Goal: Transaction & Acquisition: Purchase product/service

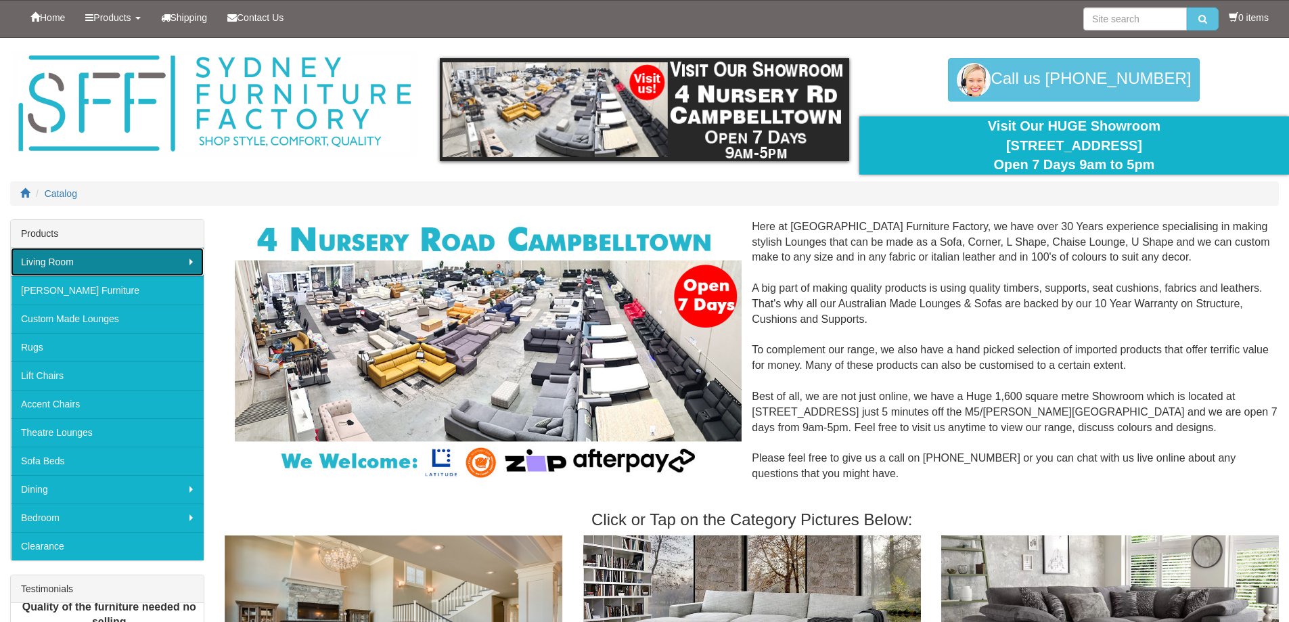
click at [167, 265] on link "Living Room" at bounding box center [107, 262] width 193 height 28
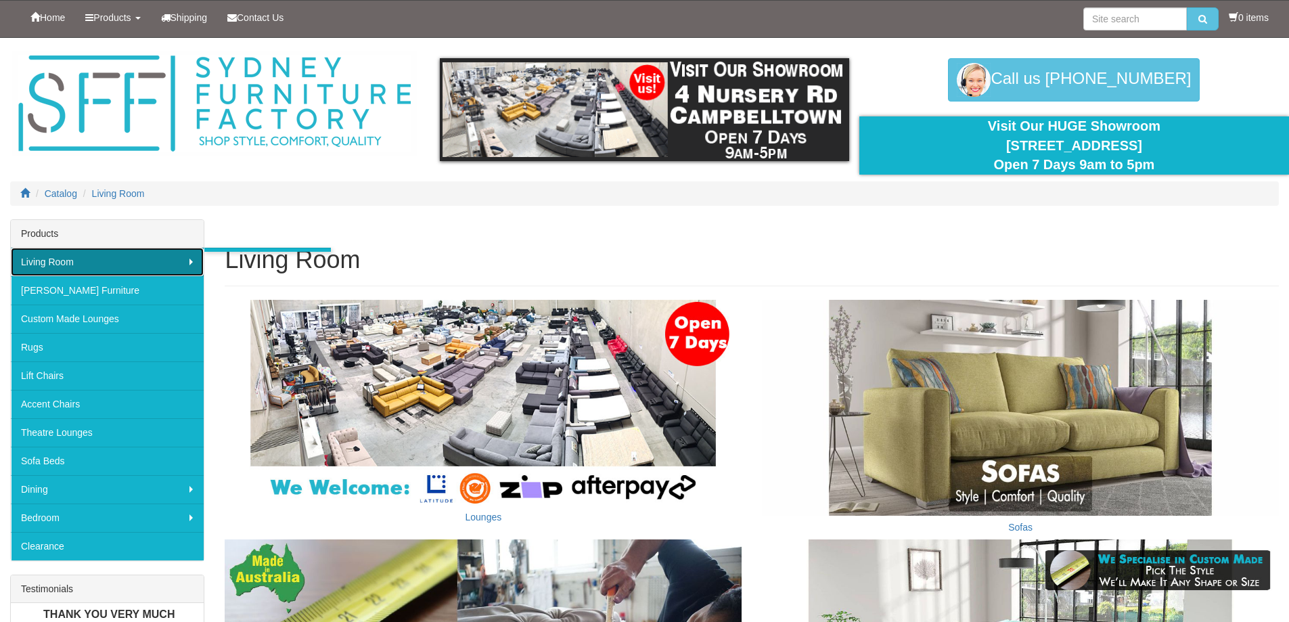
click at [131, 252] on link "Living Room" at bounding box center [107, 262] width 193 height 28
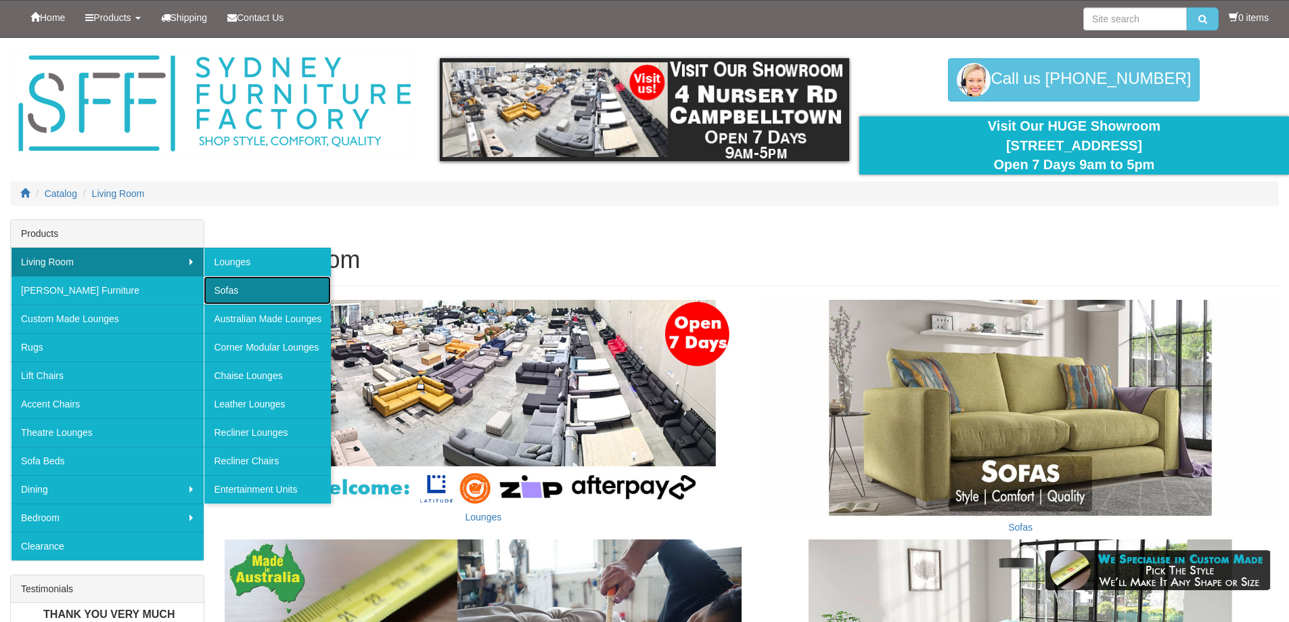
click at [253, 300] on link "Sofas" at bounding box center [267, 290] width 127 height 28
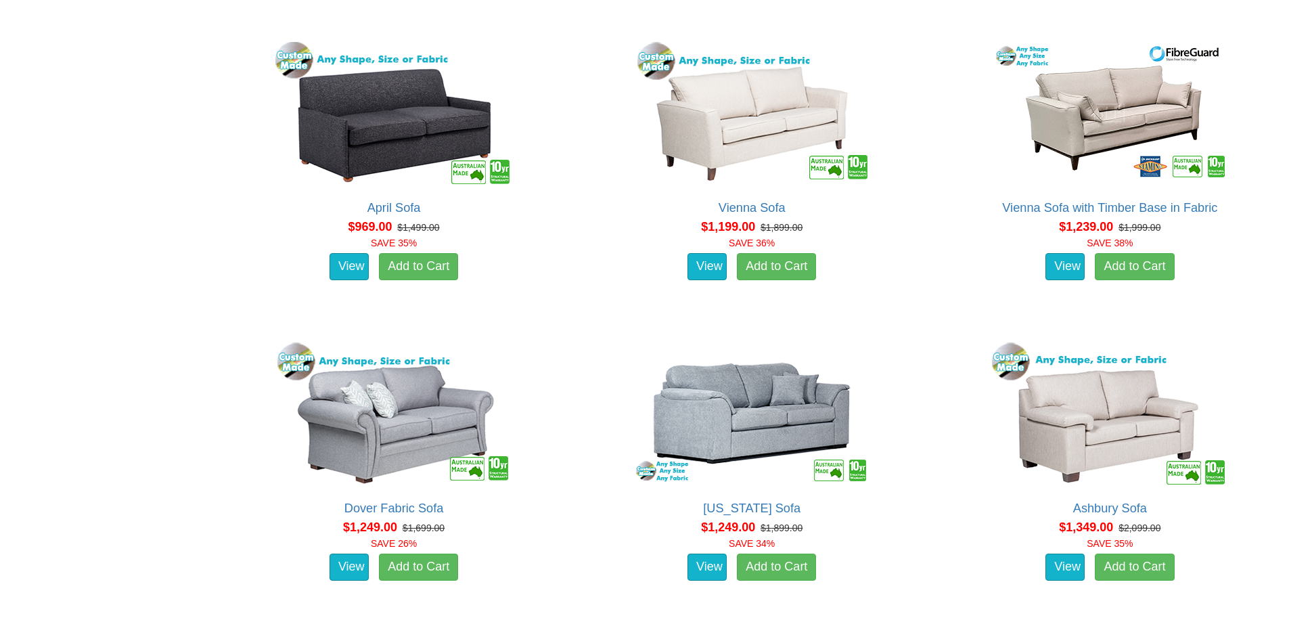
scroll to position [1150, 0]
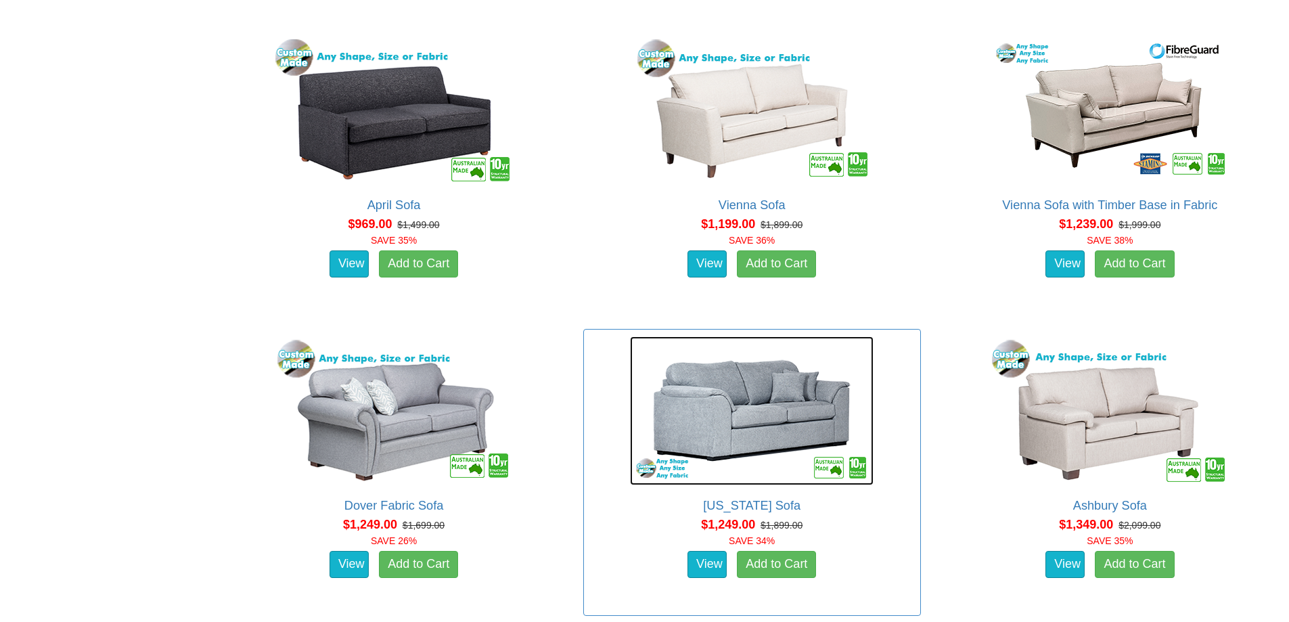
click at [742, 413] on img at bounding box center [752, 410] width 244 height 149
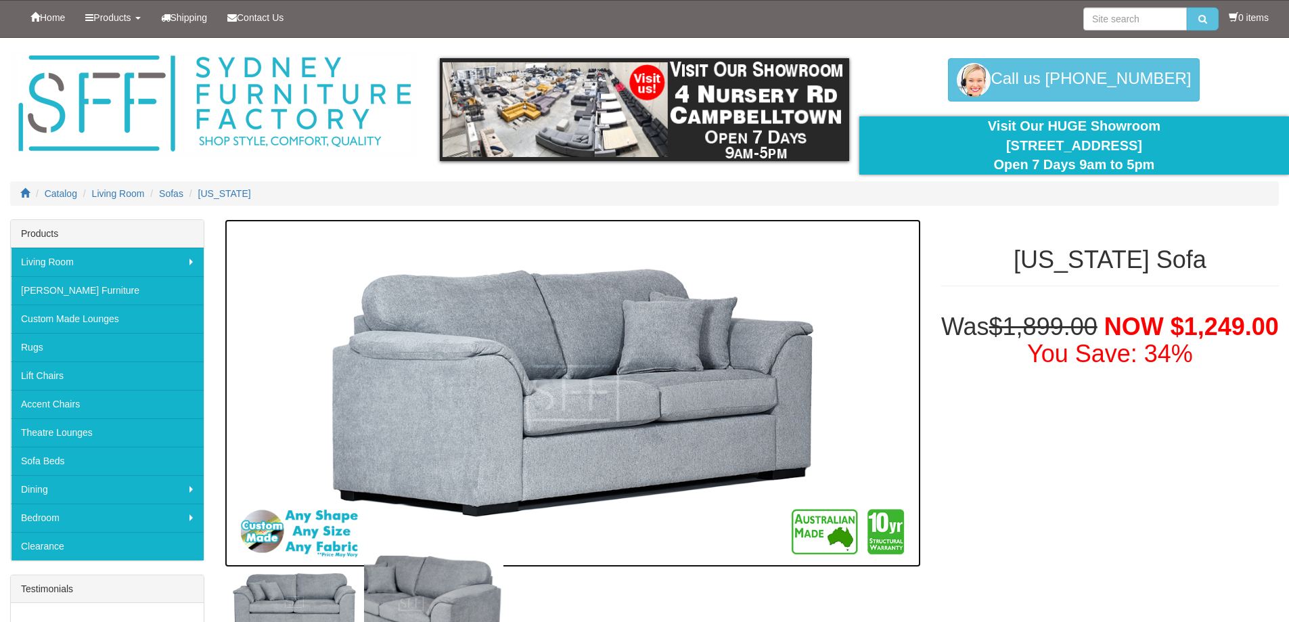
click at [689, 392] on img at bounding box center [573, 393] width 696 height 348
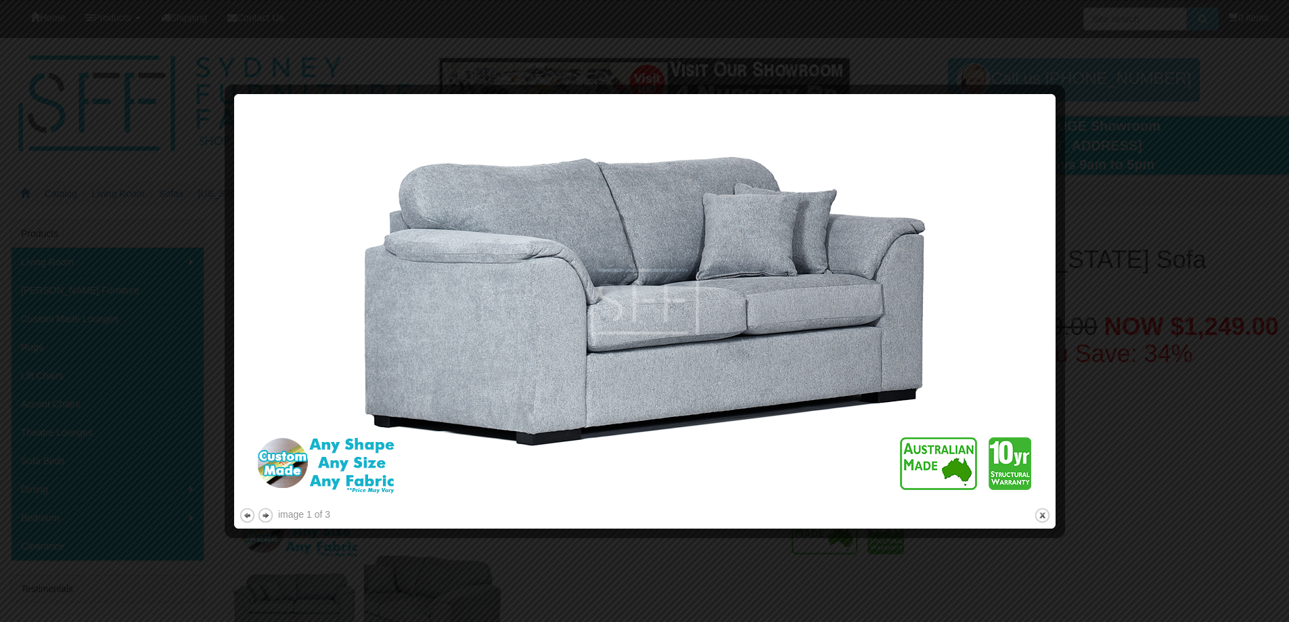
click at [1097, 303] on div at bounding box center [644, 311] width 1289 height 622
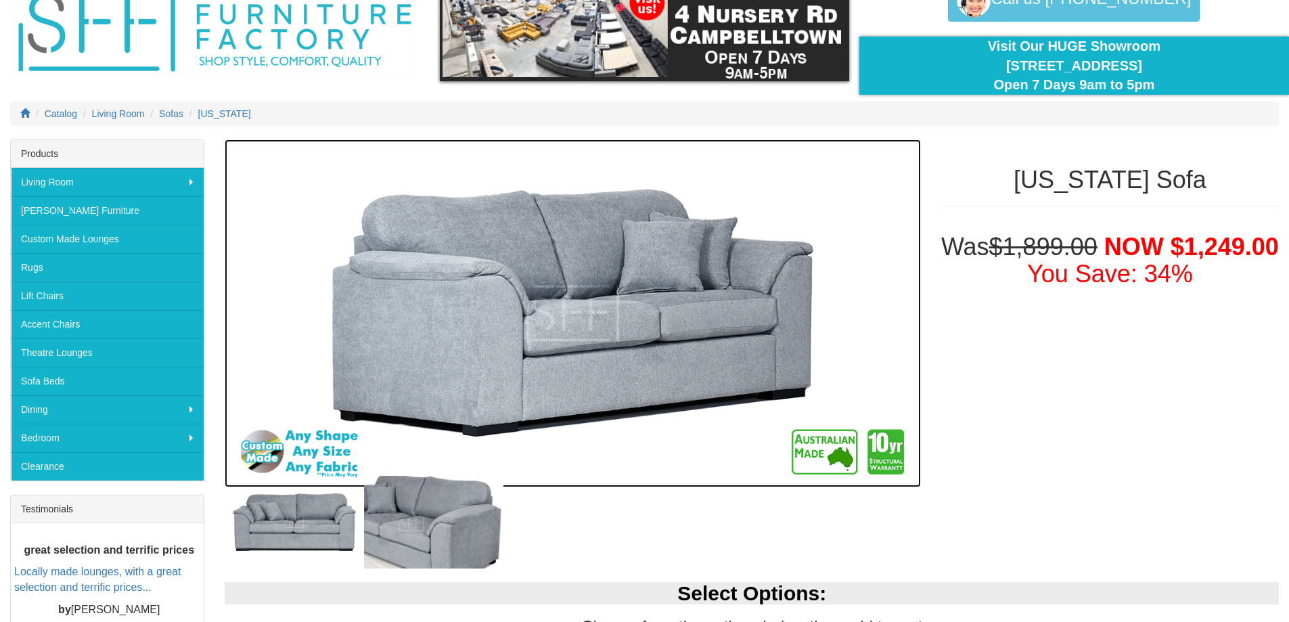
scroll to position [203, 0]
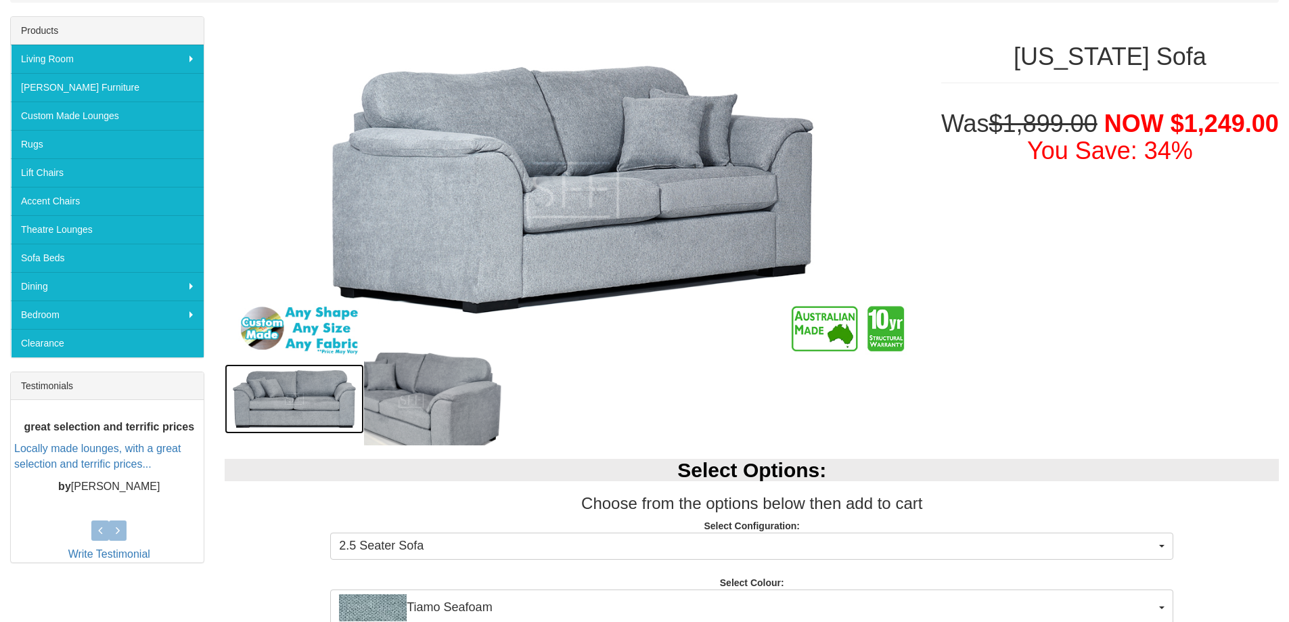
click at [337, 418] on img at bounding box center [294, 399] width 139 height 70
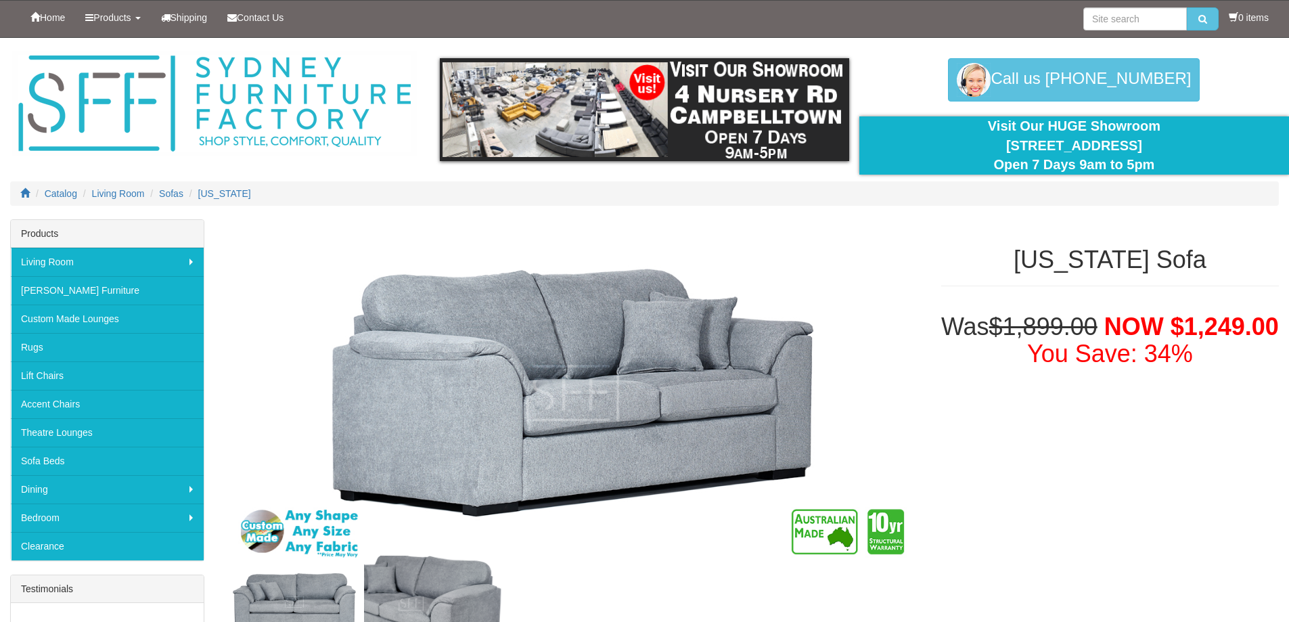
scroll to position [203, 0]
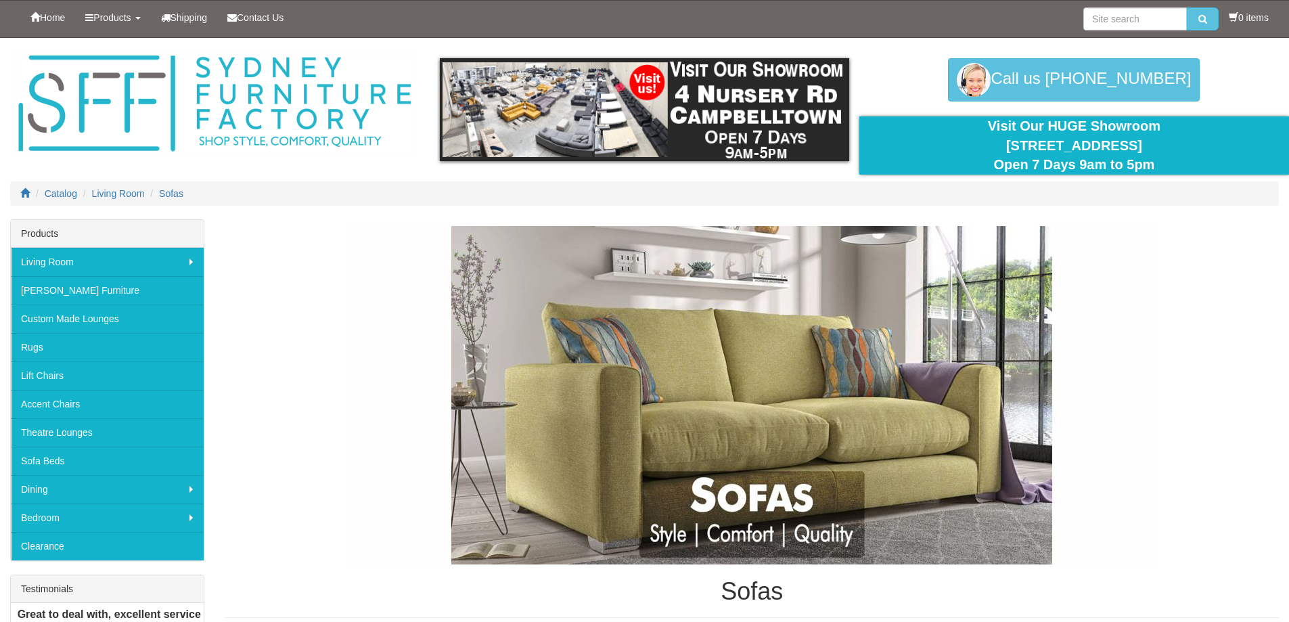
scroll to position [1150, 0]
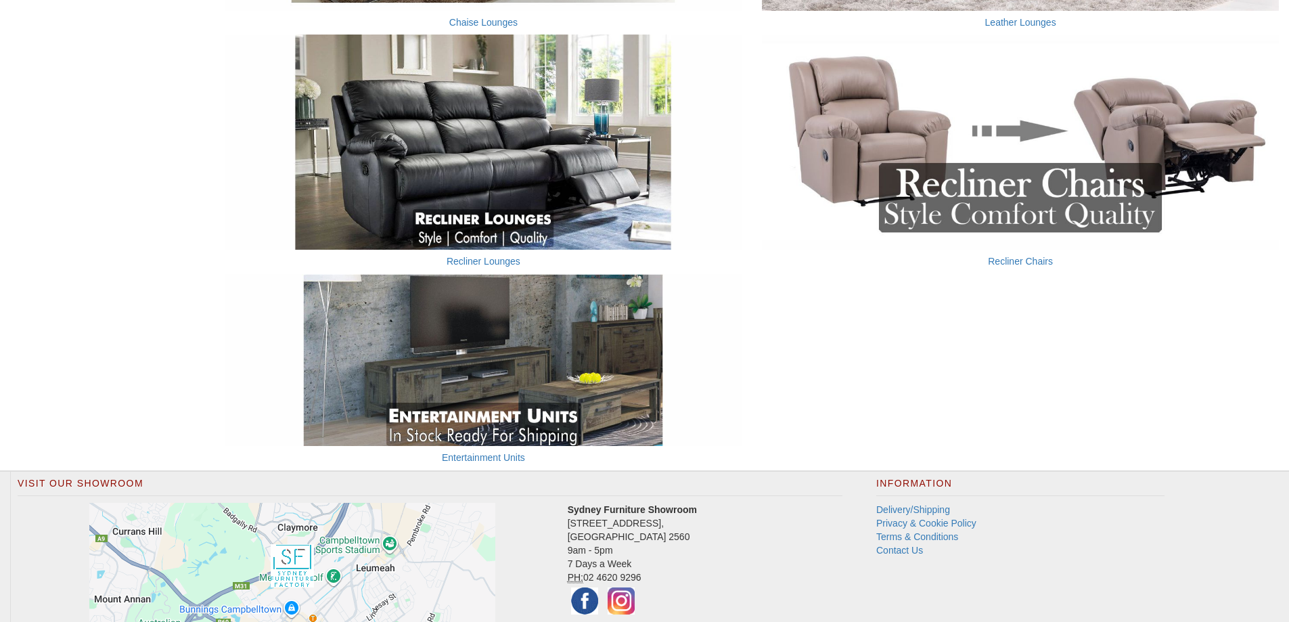
scroll to position [1101, 0]
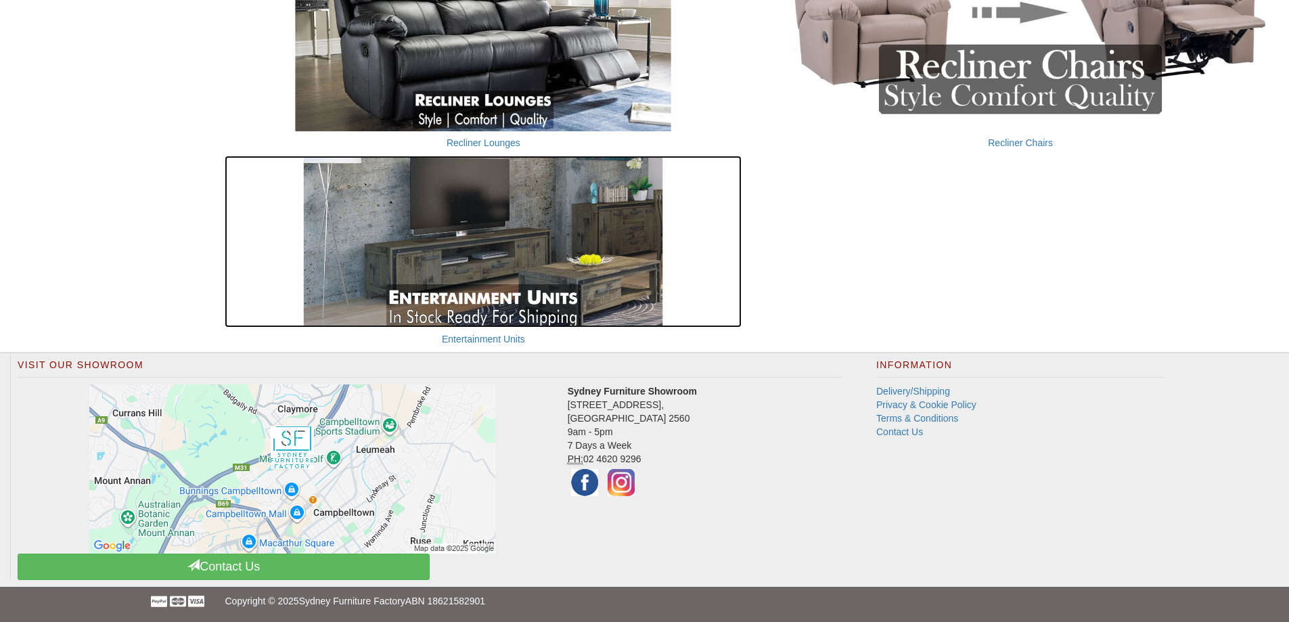
click at [485, 257] on img at bounding box center [483, 242] width 517 height 173
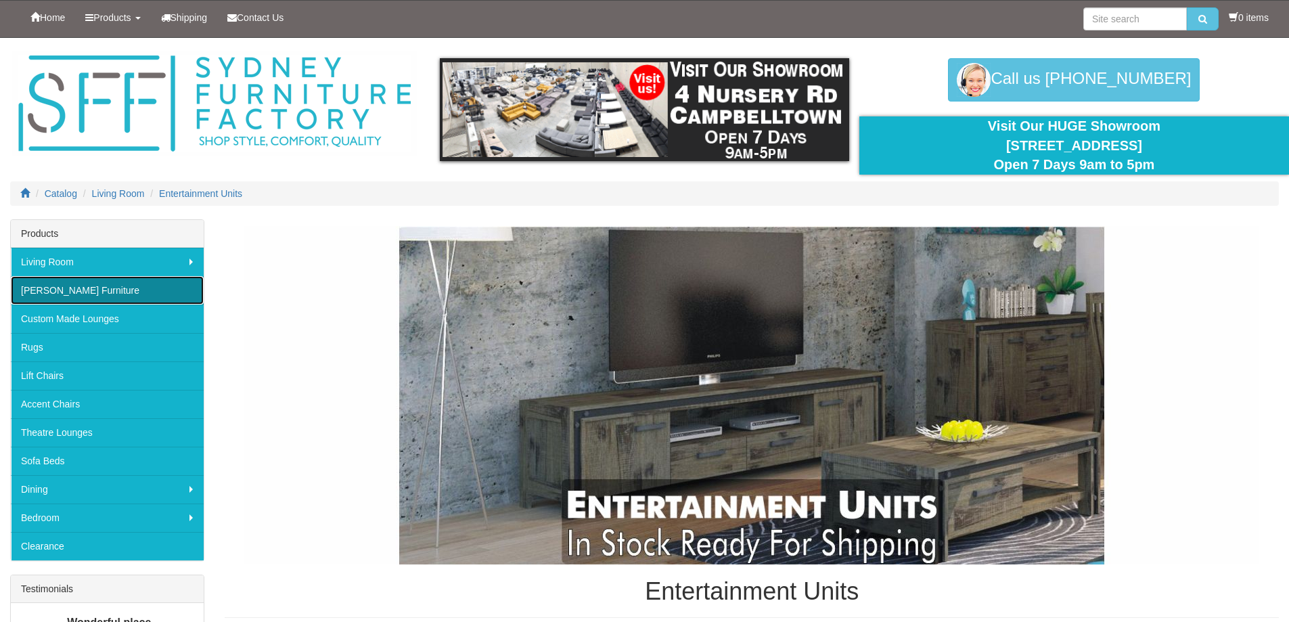
click at [113, 286] on link "[PERSON_NAME] Furniture" at bounding box center [107, 290] width 193 height 28
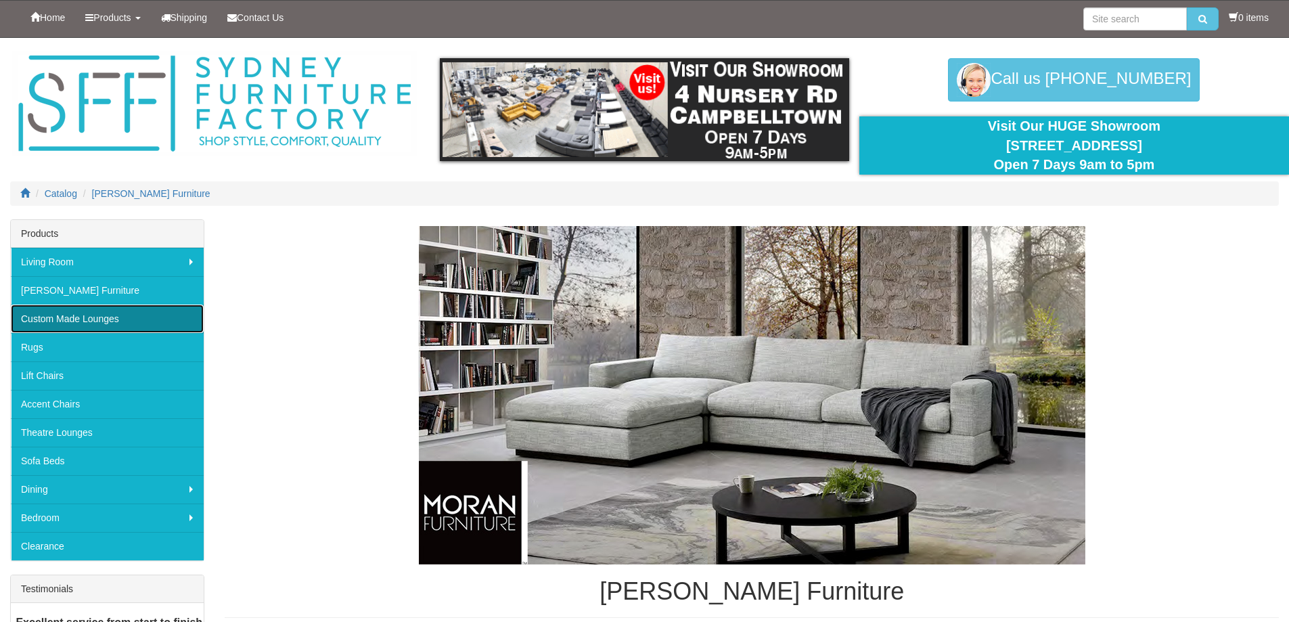
click at [162, 324] on link "Custom Made Lounges" at bounding box center [107, 318] width 193 height 28
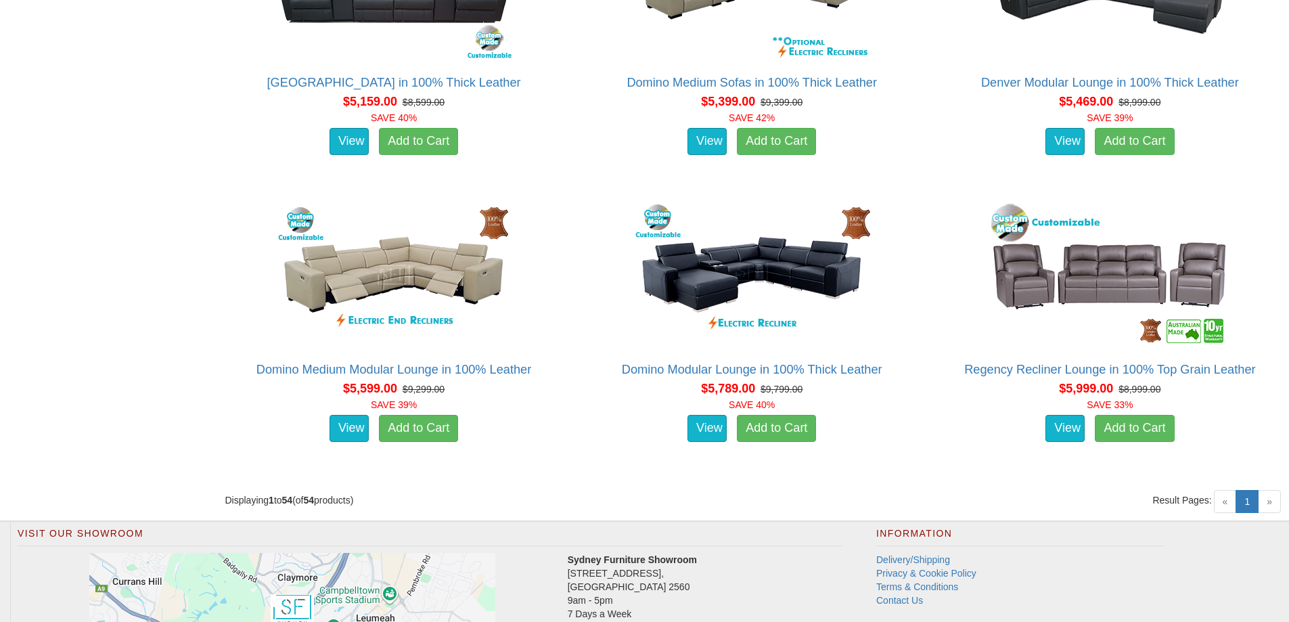
scroll to position [5683, 0]
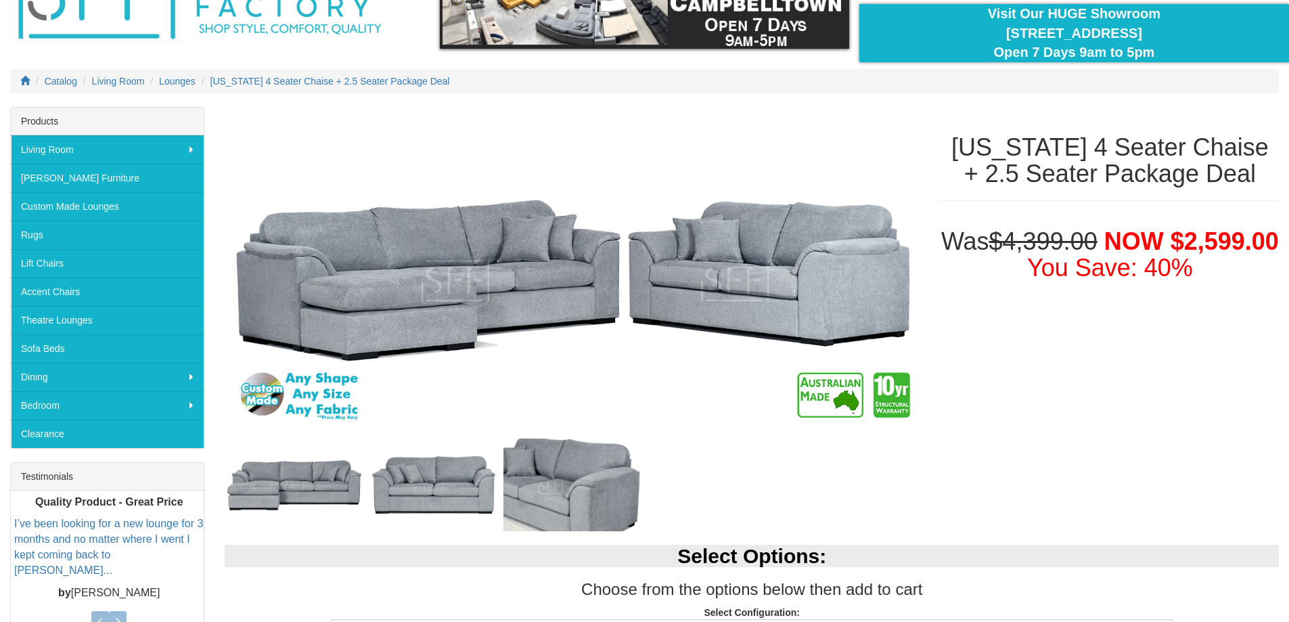
scroll to position [271, 0]
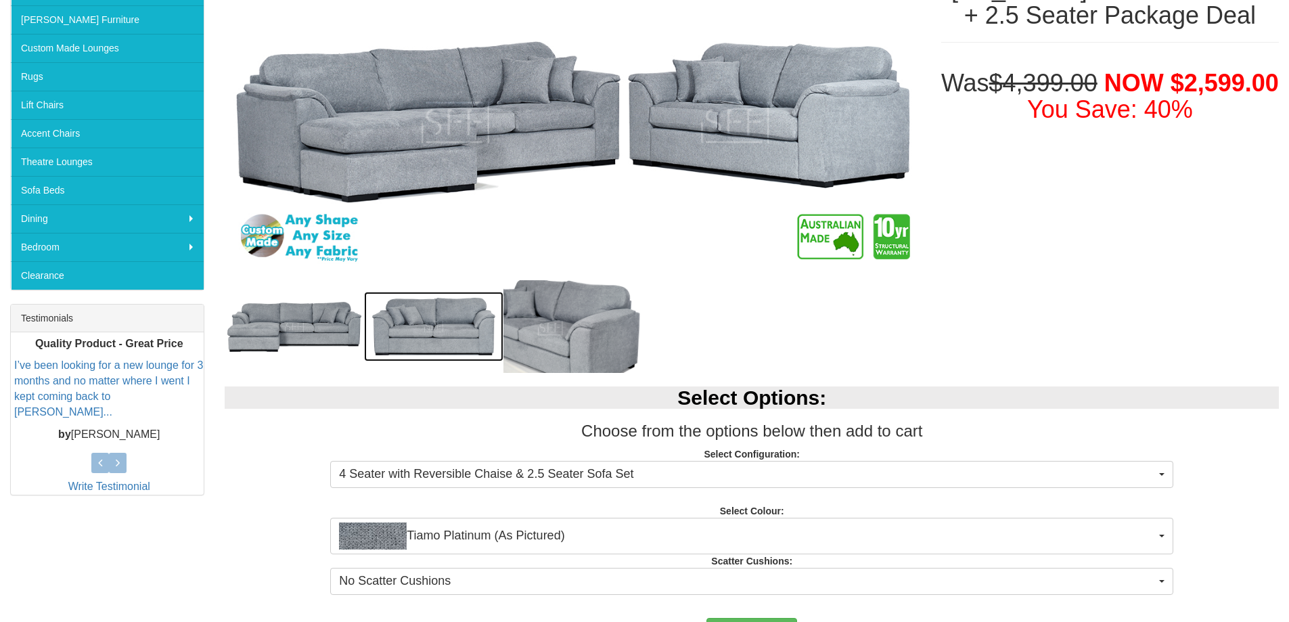
click at [422, 338] on img at bounding box center [433, 327] width 139 height 70
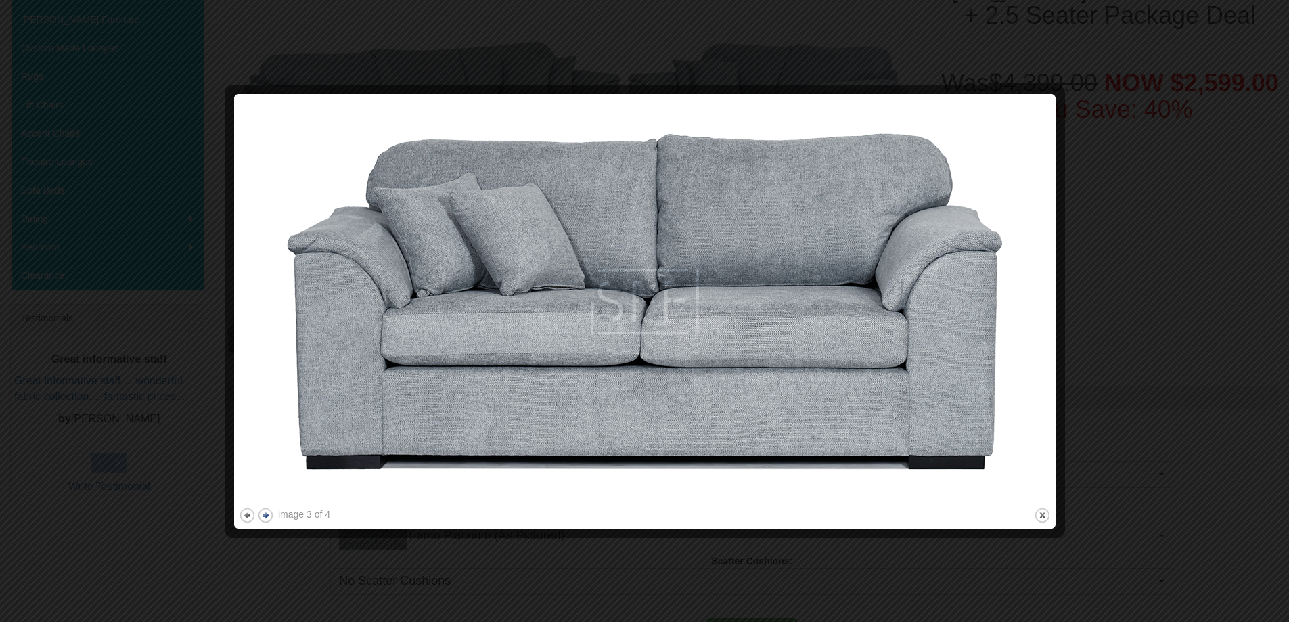
click at [268, 520] on button "next" at bounding box center [265, 515] width 17 height 17
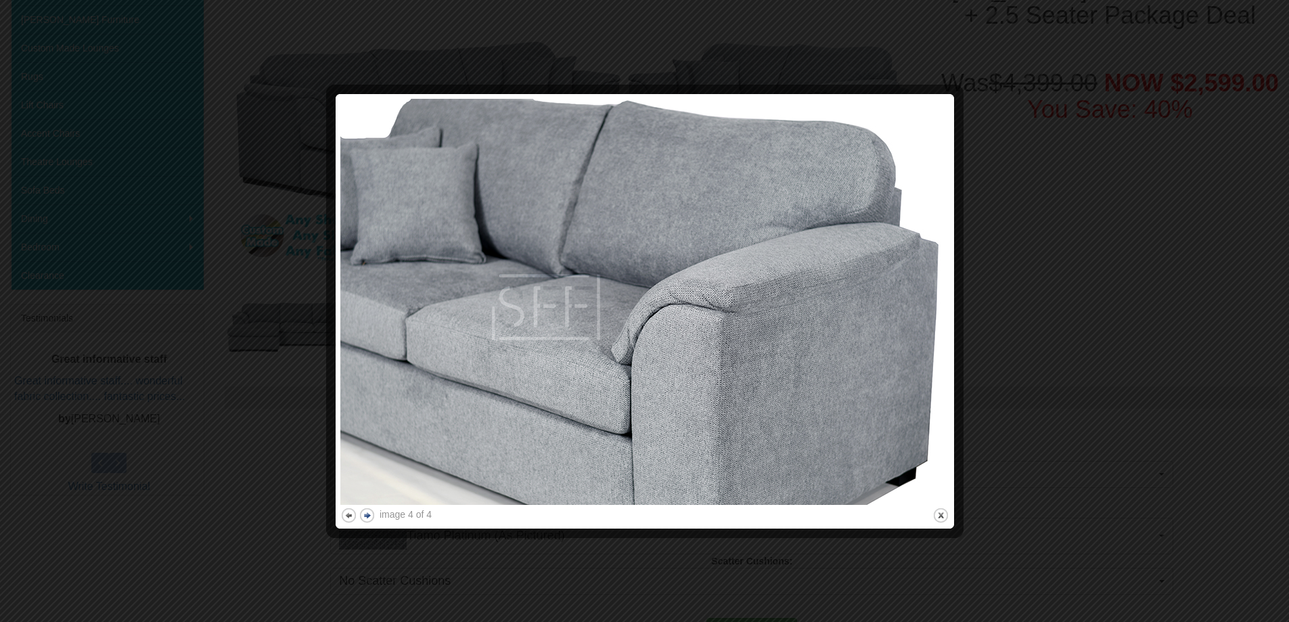
click at [370, 514] on button "next" at bounding box center [367, 515] width 17 height 17
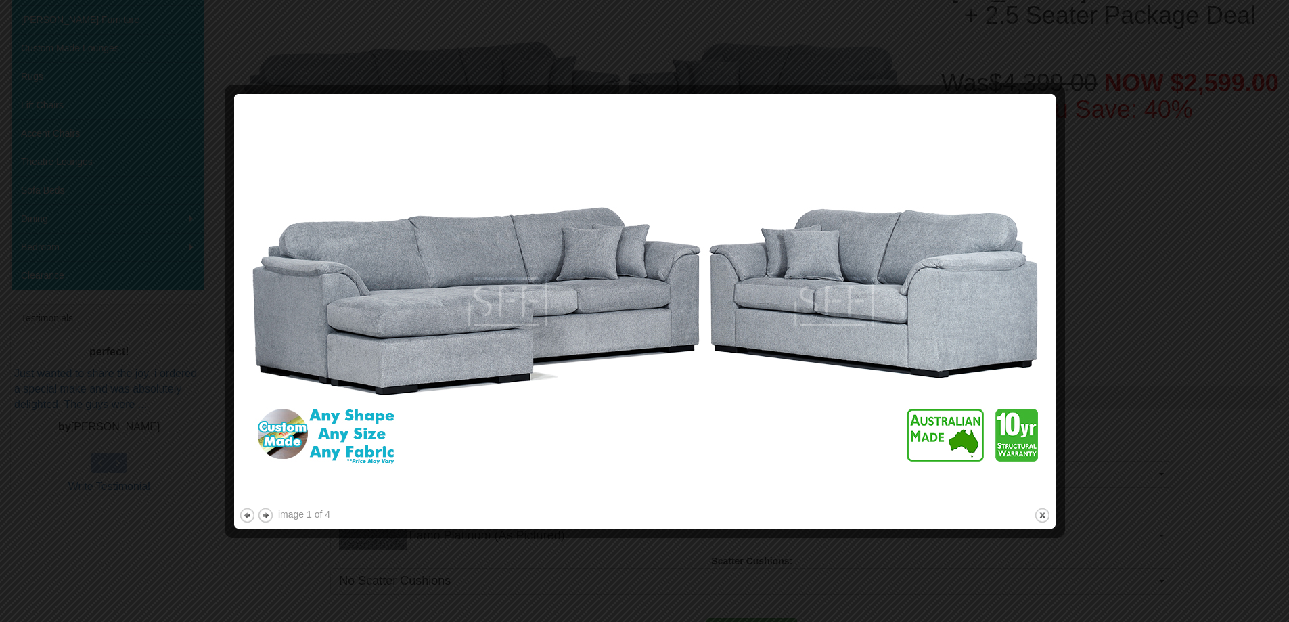
click at [1163, 179] on div at bounding box center [644, 311] width 1289 height 622
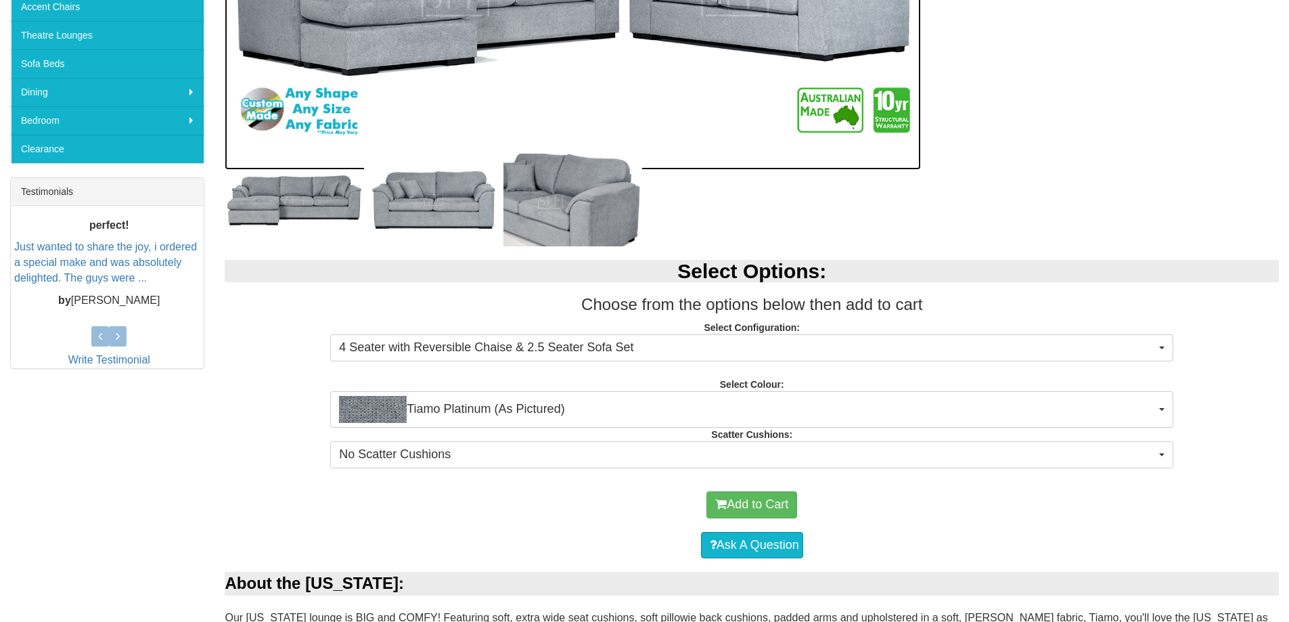
scroll to position [422, 0]
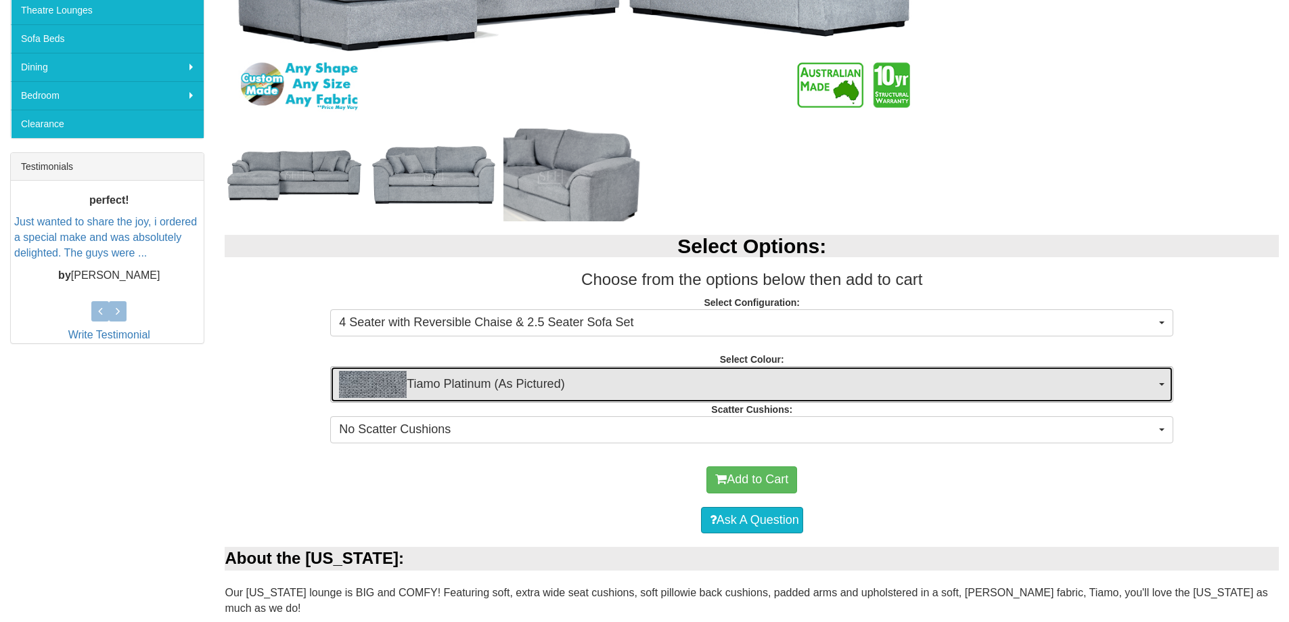
click at [583, 392] on span "Tiamo Platinum (As Pictured)" at bounding box center [747, 384] width 817 height 27
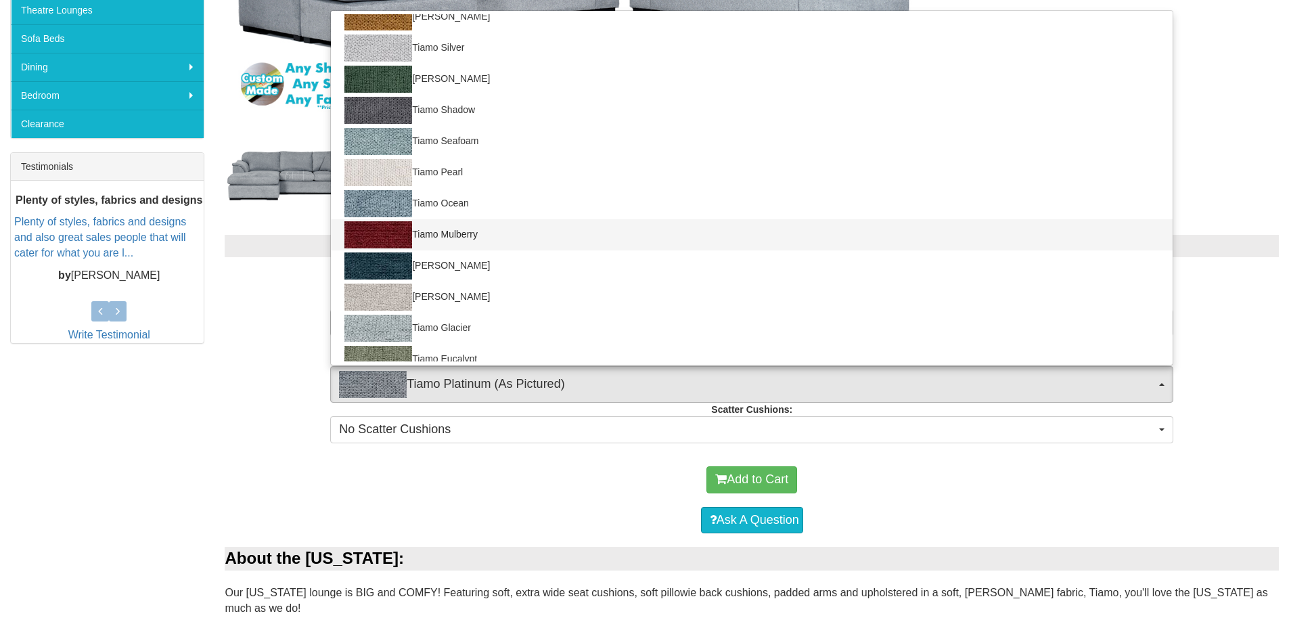
scroll to position [135, 0]
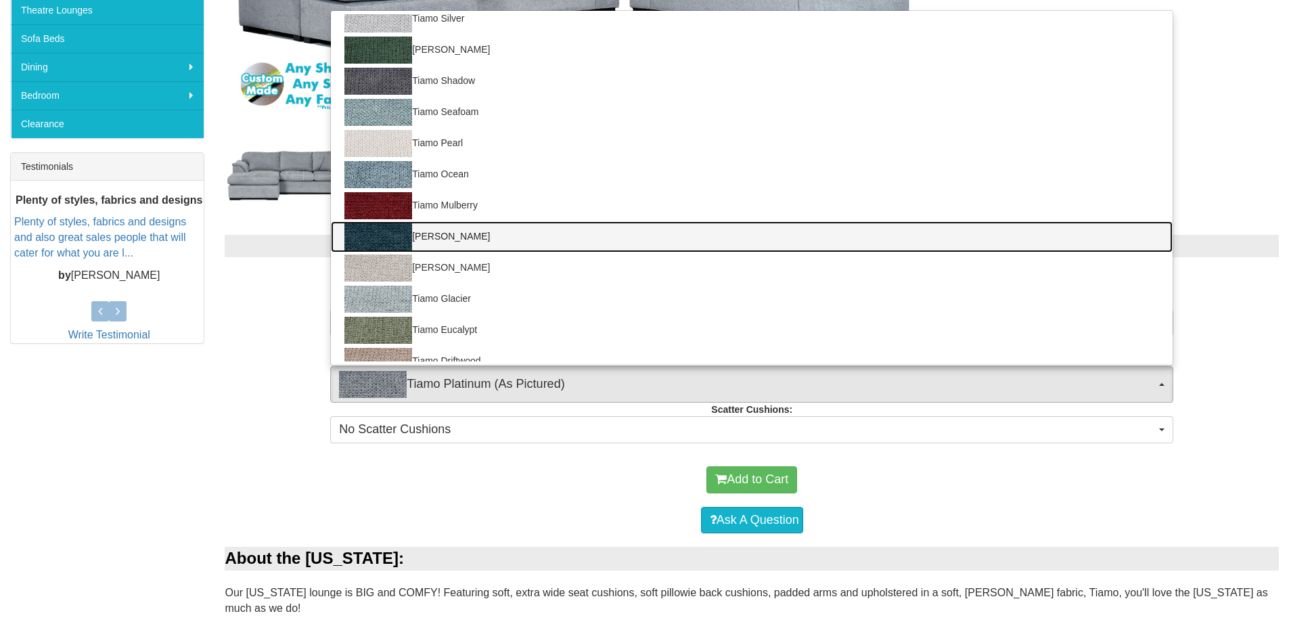
click at [522, 242] on link "[PERSON_NAME]" at bounding box center [752, 236] width 842 height 31
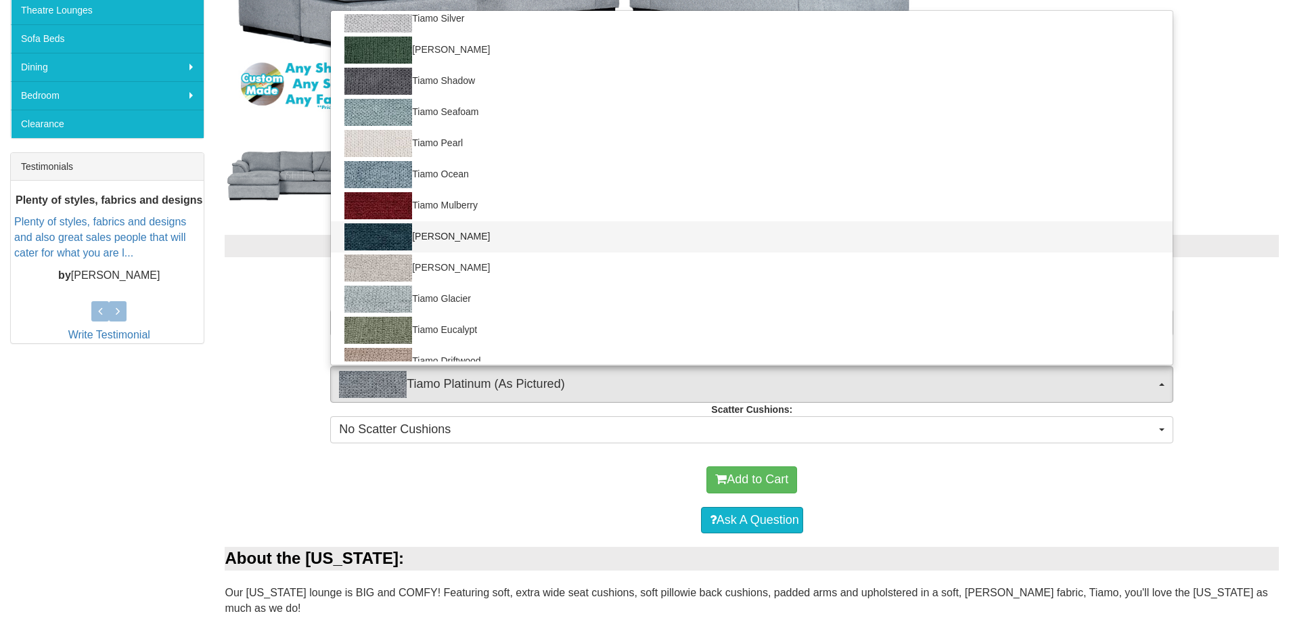
select select "2057"
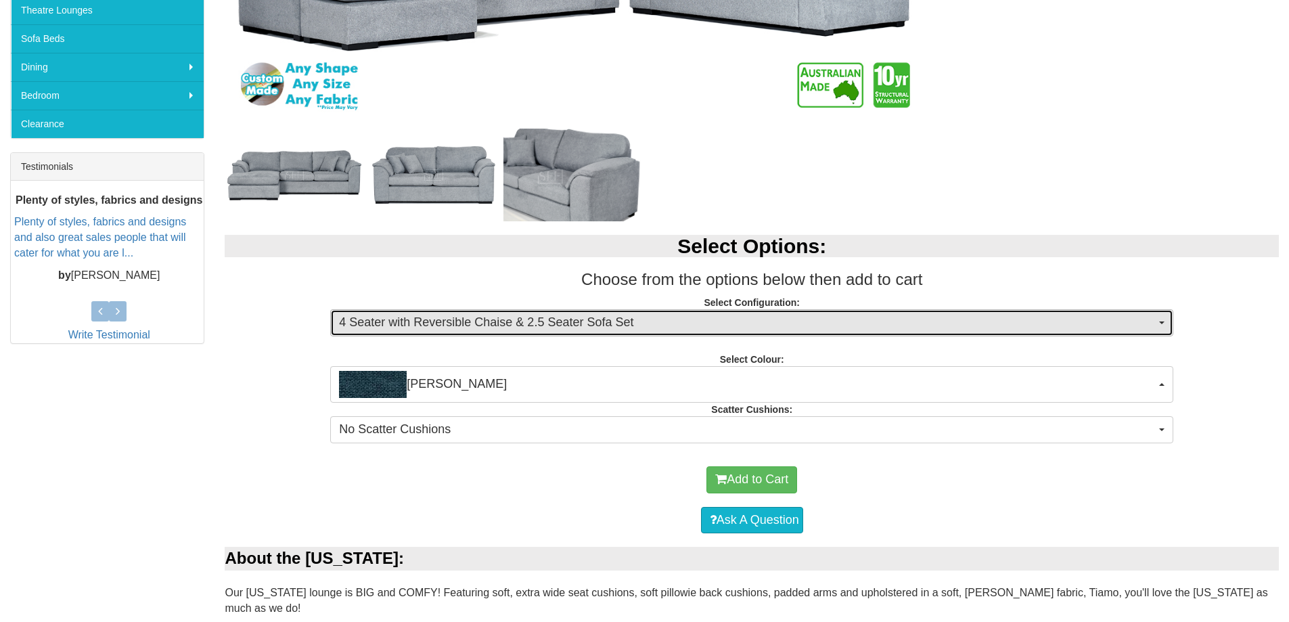
click at [512, 326] on span "4 Seater with Reversible Chaise & 2.5 Seater Sofa Set" at bounding box center [747, 323] width 817 height 18
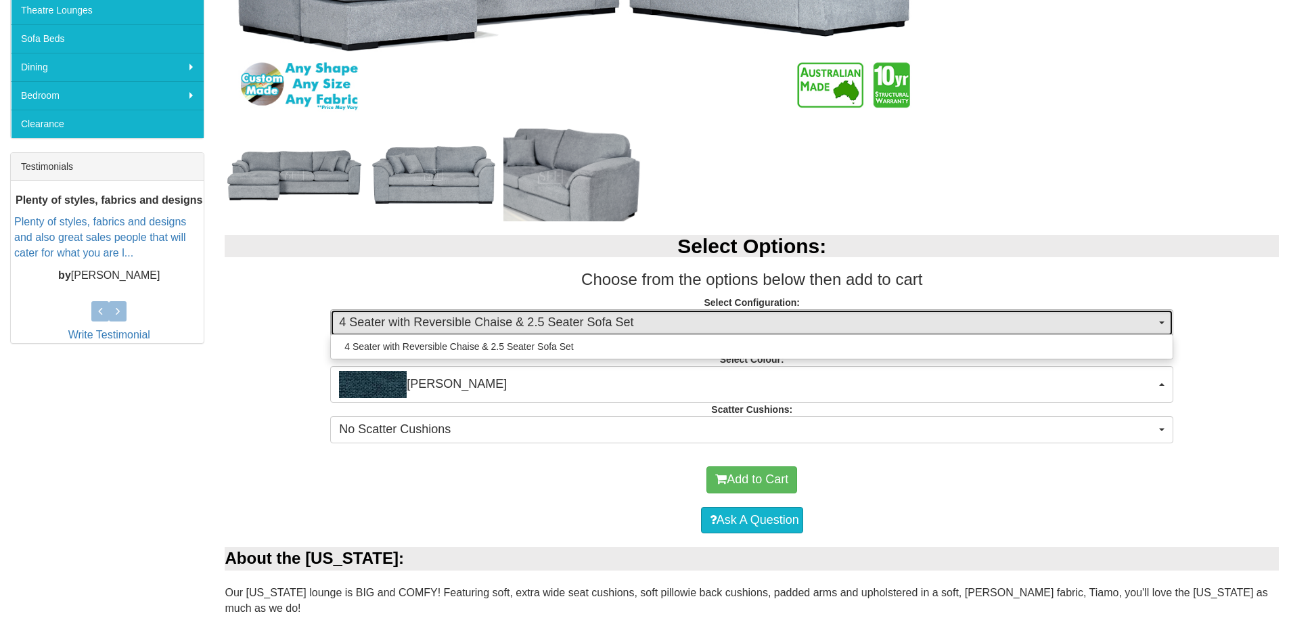
click at [512, 326] on span "4 Seater with Reversible Chaise & 2.5 Seater Sofa Set" at bounding box center [747, 323] width 817 height 18
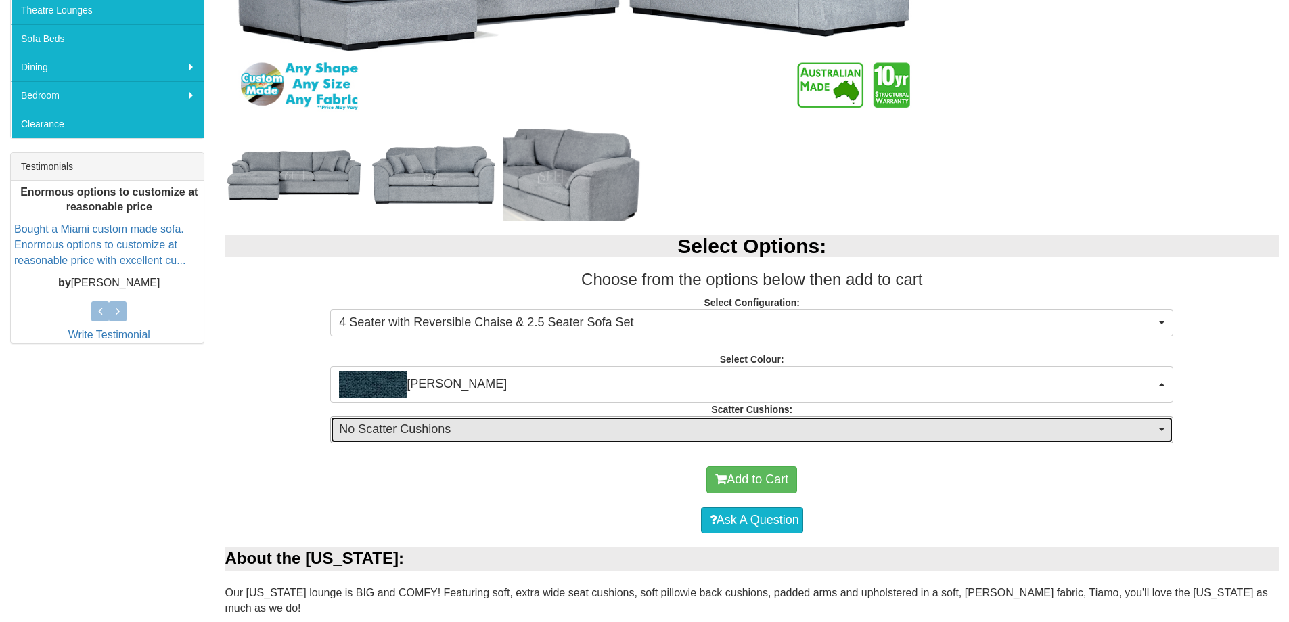
click at [495, 424] on span "No Scatter Cushions" at bounding box center [747, 430] width 817 height 18
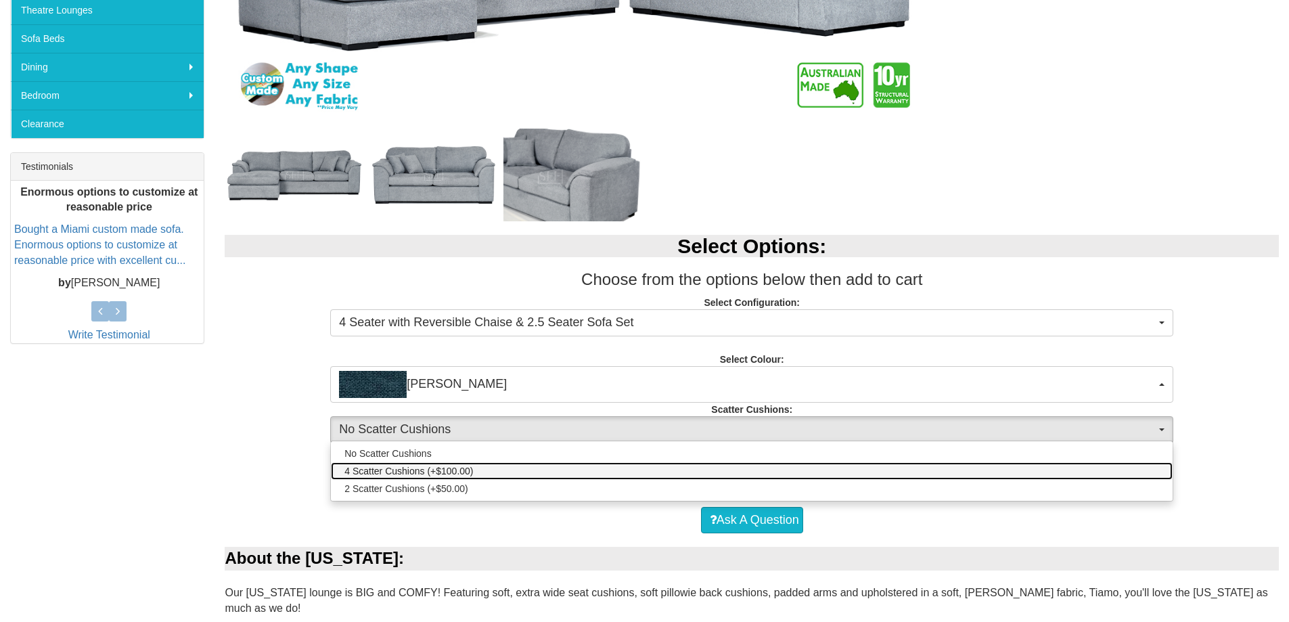
click at [495, 472] on link "4 Scatter Cushions (+$100.00)" at bounding box center [752, 471] width 842 height 18
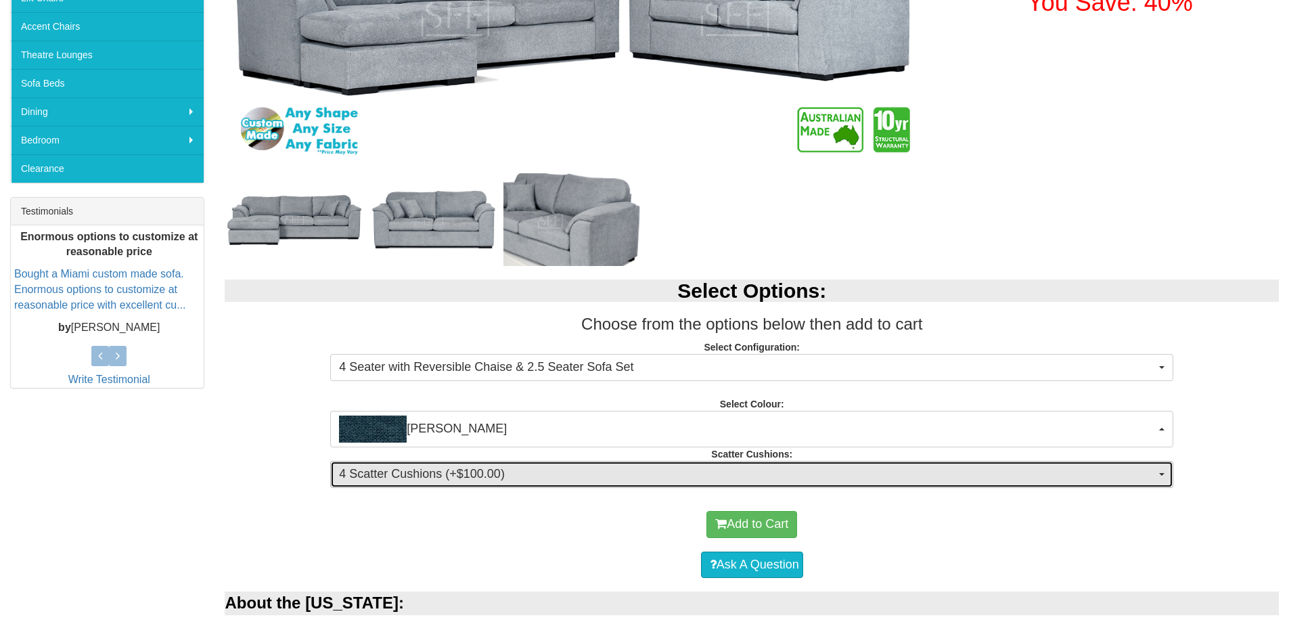
scroll to position [422, 0]
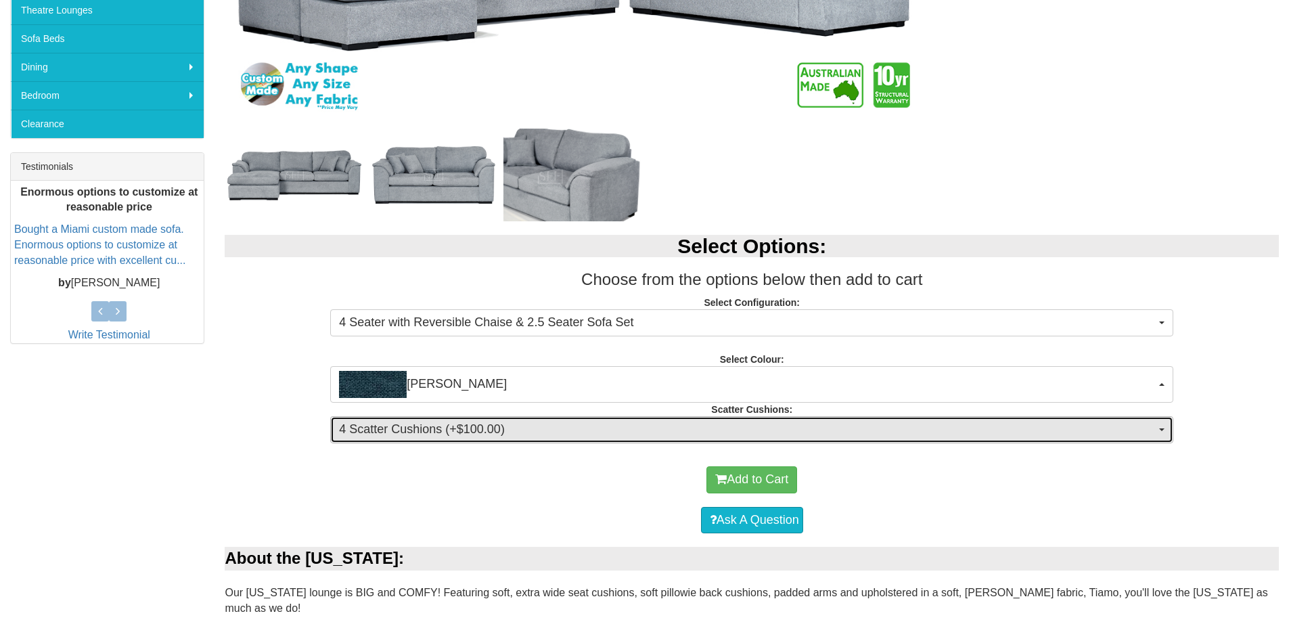
click at [503, 430] on span "4 Scatter Cushions (+$100.00)" at bounding box center [747, 430] width 817 height 18
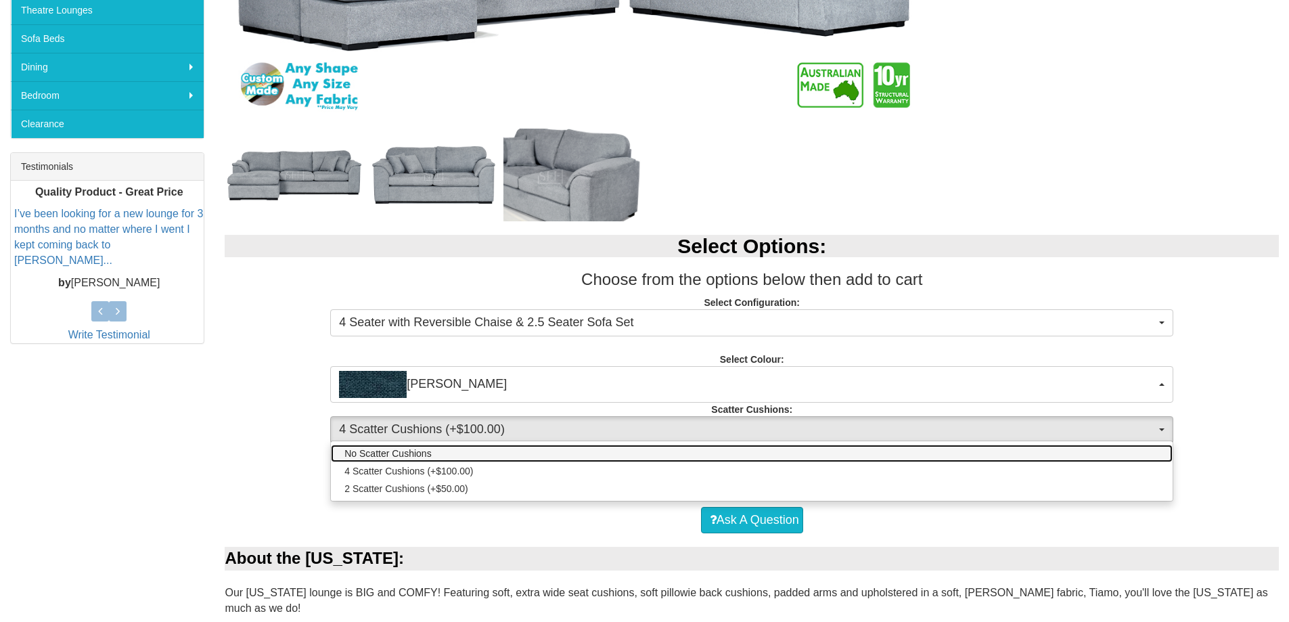
click at [480, 453] on link "No Scatter Cushions" at bounding box center [752, 454] width 842 height 18
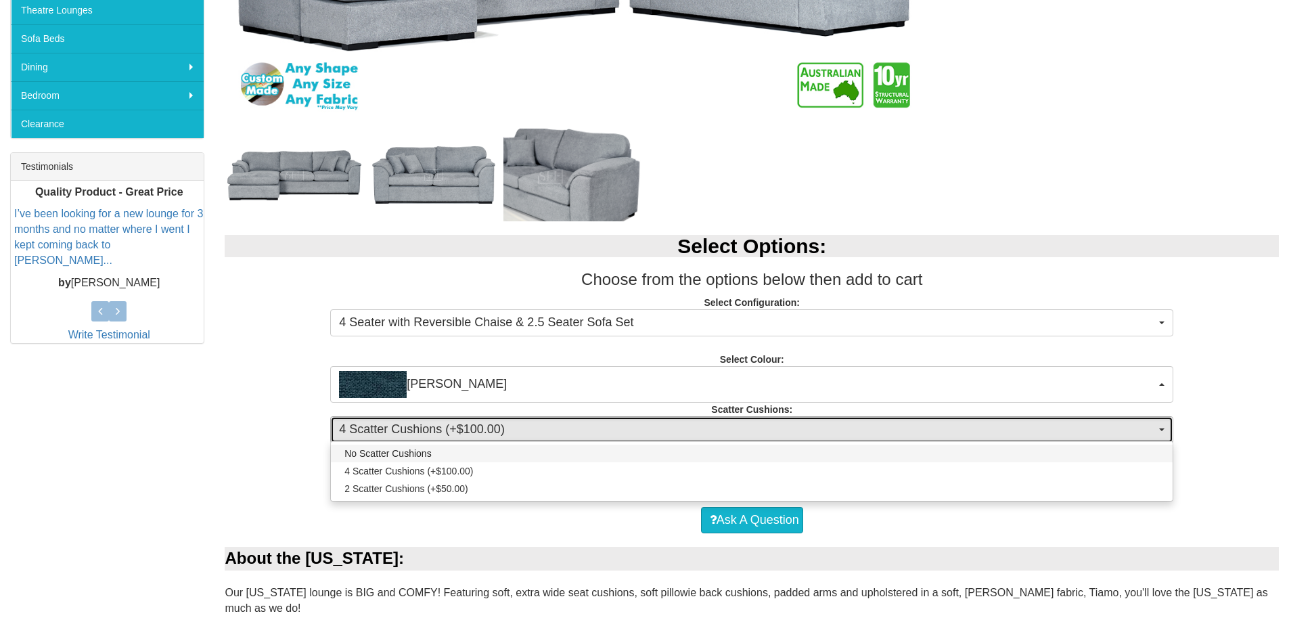
select select "323"
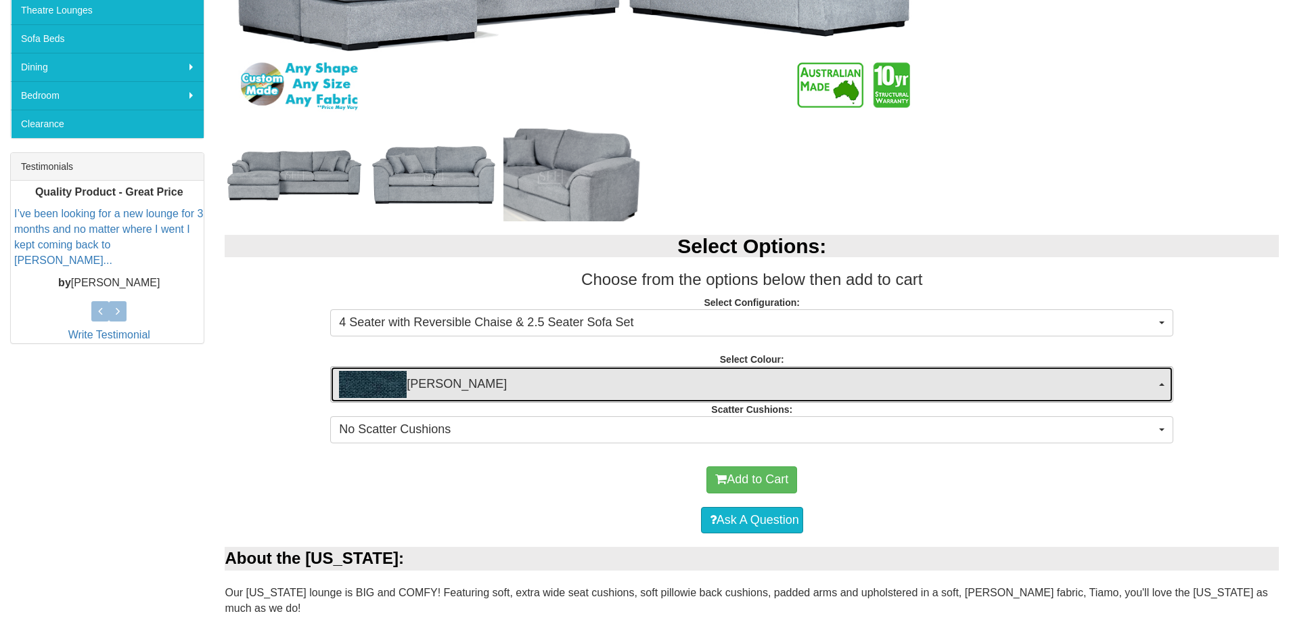
click at [478, 392] on span "[PERSON_NAME]" at bounding box center [747, 384] width 817 height 27
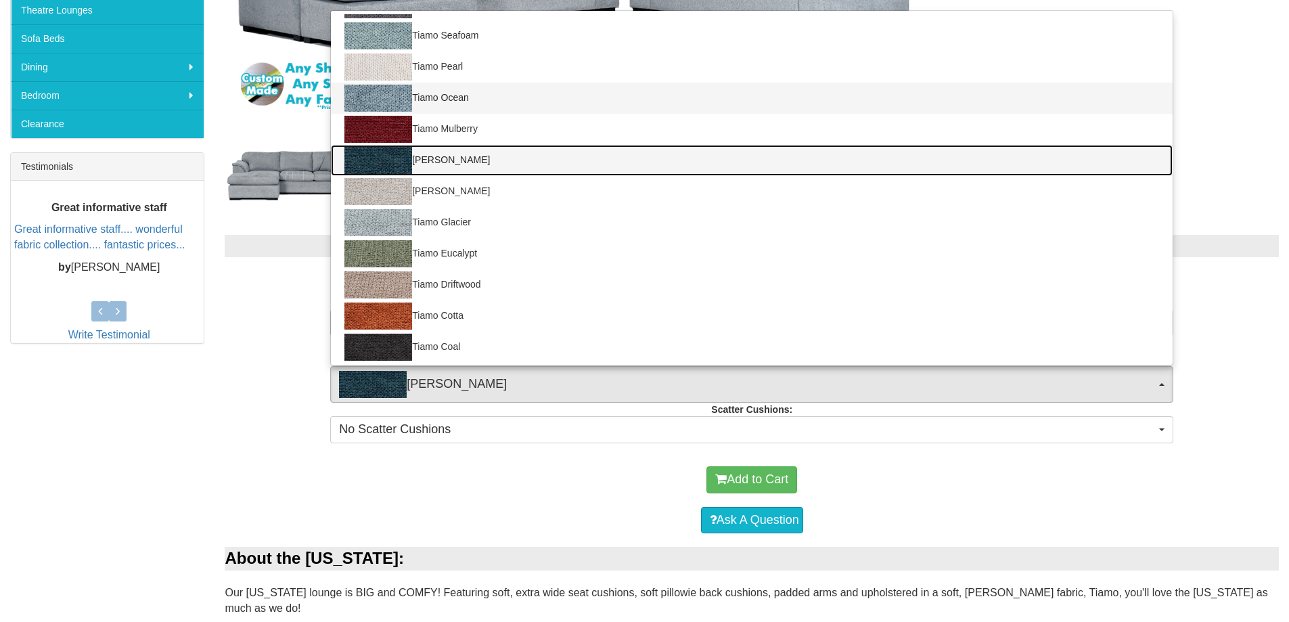
scroll to position [244, 0]
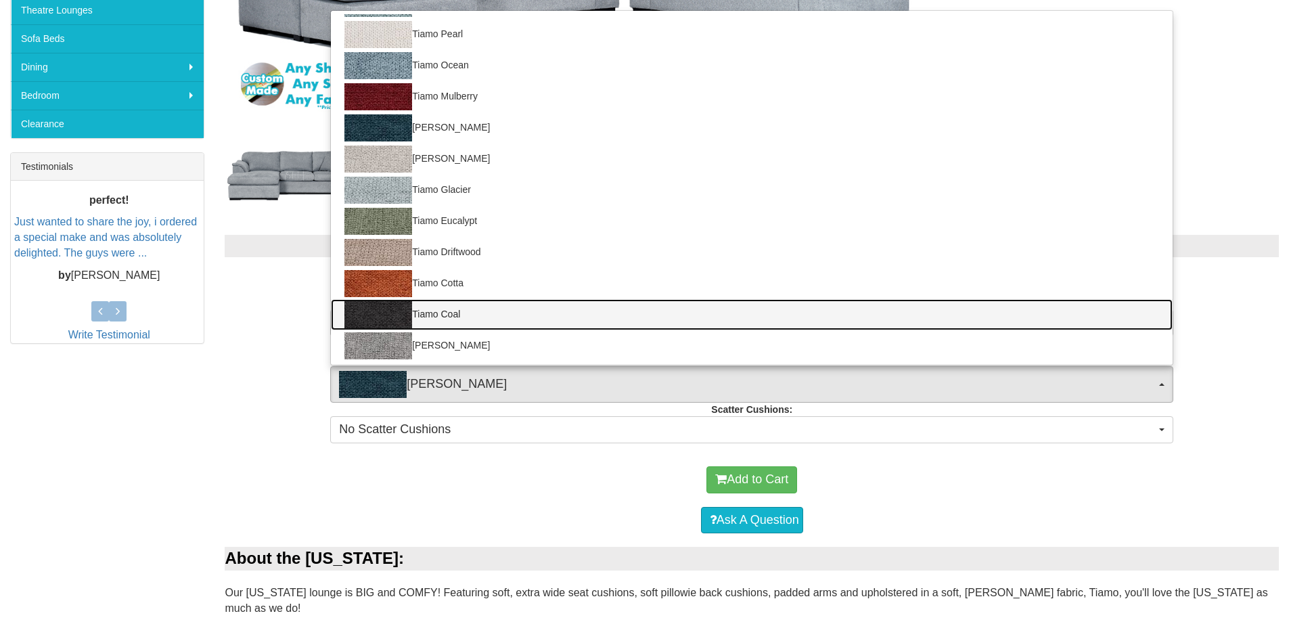
click at [512, 321] on link "Tiamo Coal" at bounding box center [752, 314] width 842 height 31
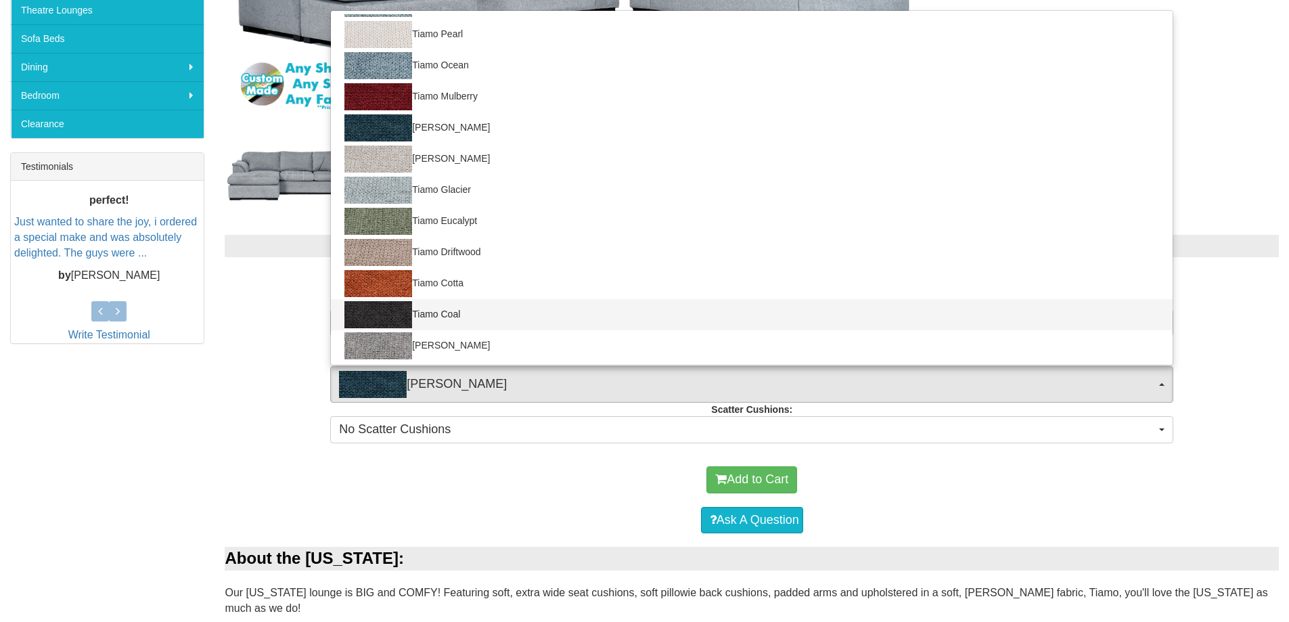
select select "2063"
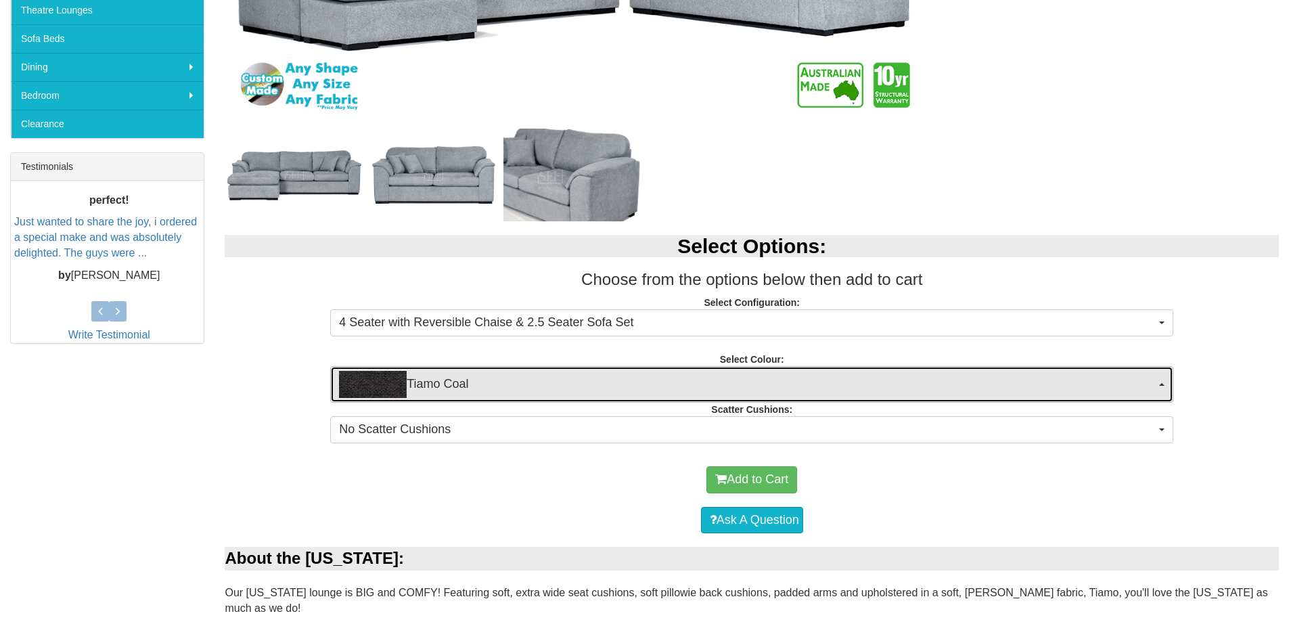
click at [488, 396] on span "Tiamo Coal" at bounding box center [747, 384] width 817 height 27
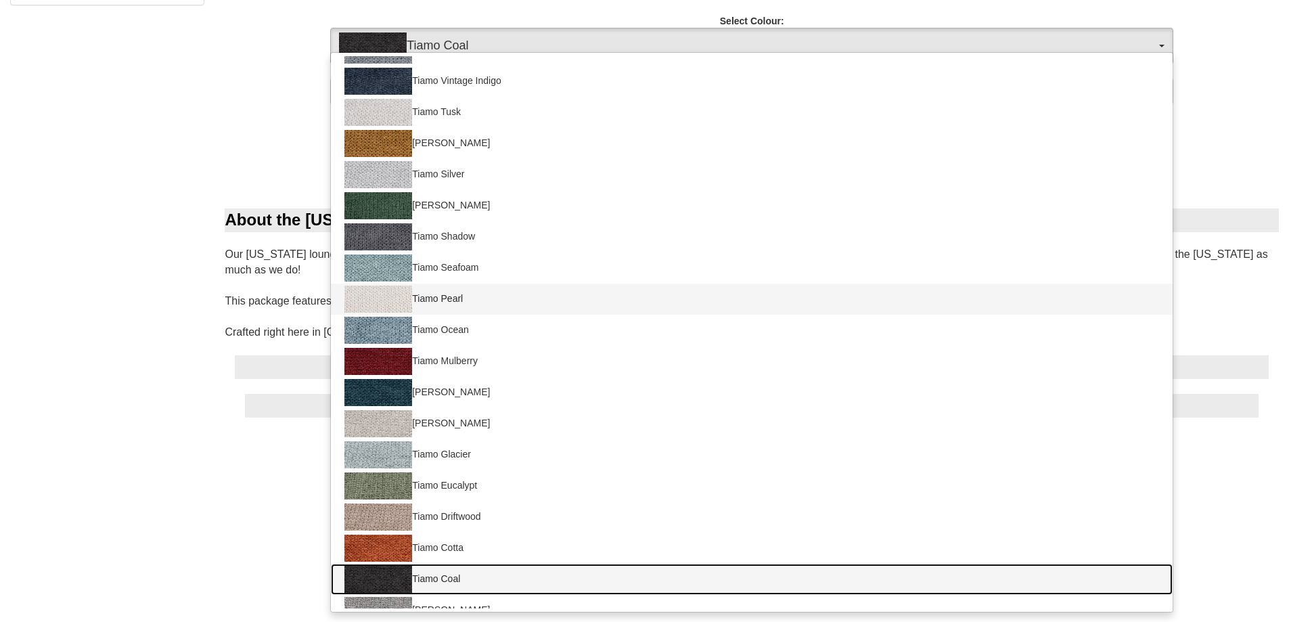
scroll to position [39, 0]
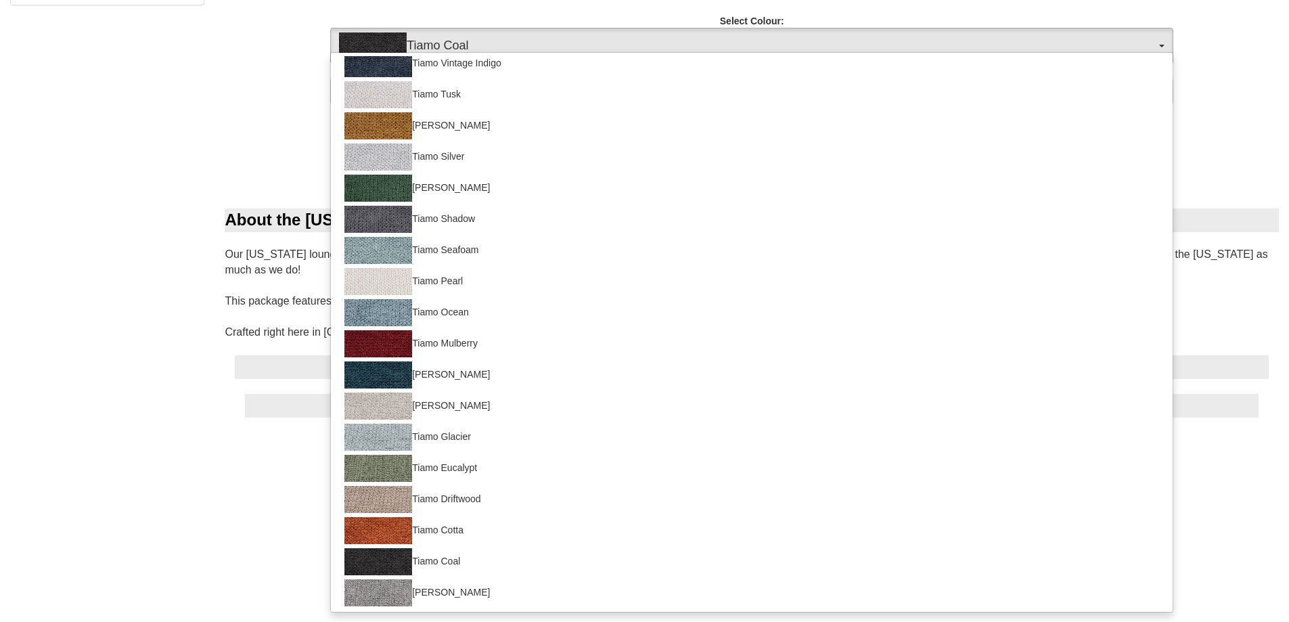
click at [304, 497] on div "4 Seater with Left Sided Chaise(As Pictured above)" at bounding box center [752, 540] width 1034 height 230
